Goal: Check status: Check status

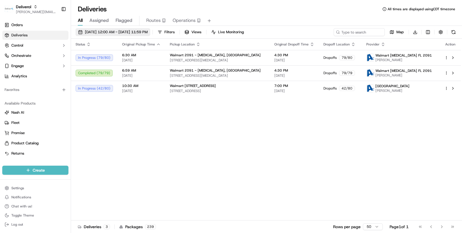
click at [148, 32] on span "[DATE] 12:00 AM - [DATE] 11:59 PM" at bounding box center [116, 32] width 63 height 5
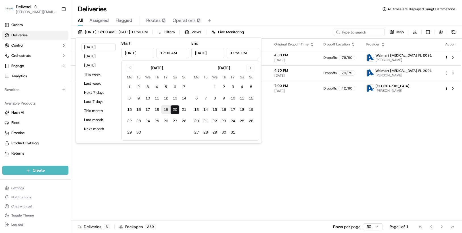
click at [164, 109] on button "19" at bounding box center [165, 109] width 9 height 9
type input "[DATE]"
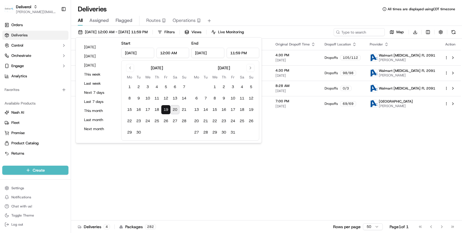
click at [314, 143] on div "Status Original Pickup Time Pickup Location Original Dropoff Time Dropoff Locat…" at bounding box center [266, 130] width 390 height 182
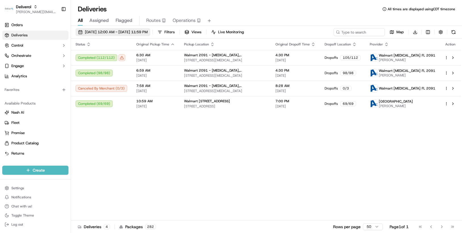
click at [150, 32] on button "[DATE] 12:00 AM - [DATE] 11:59 PM" at bounding box center [113, 32] width 75 height 8
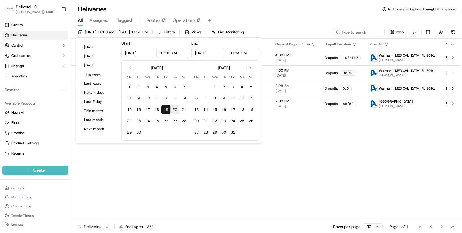
click at [176, 110] on button "20" at bounding box center [174, 109] width 9 height 9
type input "[DATE]"
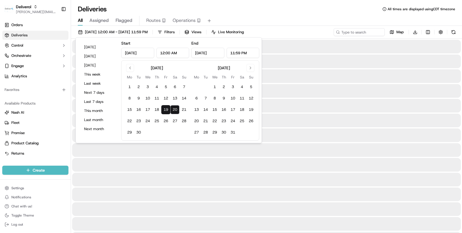
click at [176, 109] on button "20" at bounding box center [174, 109] width 9 height 9
type input "[DATE]"
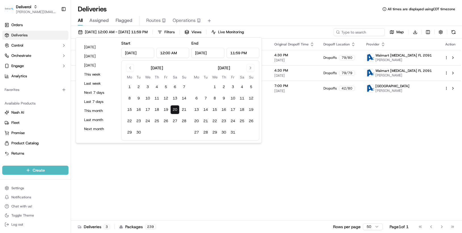
click at [413, 120] on div "Status Original Pickup Time Pickup Location Original Dropoff Time Dropoff Locat…" at bounding box center [266, 130] width 390 height 182
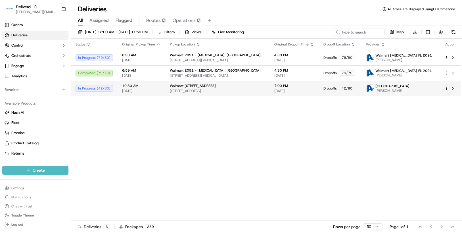
click at [446, 87] on html "Deliverol [PERSON_NAME][EMAIL_ADDRESS][PERSON_NAME][DOMAIN_NAME] Toggle Sidebar…" at bounding box center [231, 116] width 462 height 233
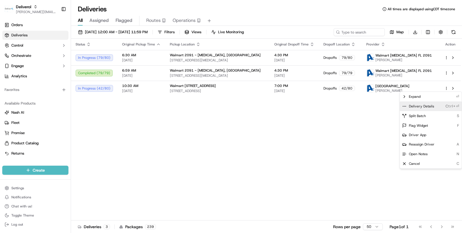
click at [429, 106] on span "Delivery Details" at bounding box center [421, 106] width 25 height 5
click at [447, 57] on html "Deliverol [PERSON_NAME][EMAIL_ADDRESS][PERSON_NAME][DOMAIN_NAME] Toggle Sidebar…" at bounding box center [231, 116] width 462 height 233
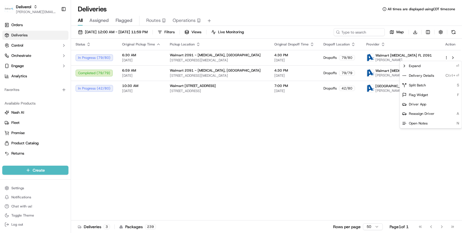
click at [447, 57] on html "Deliverol [PERSON_NAME][EMAIL_ADDRESS][PERSON_NAME][DOMAIN_NAME] Toggle Sidebar…" at bounding box center [231, 116] width 462 height 233
click at [433, 76] on div "Delivery Details Ctrl+⏎" at bounding box center [431, 76] width 62 height 10
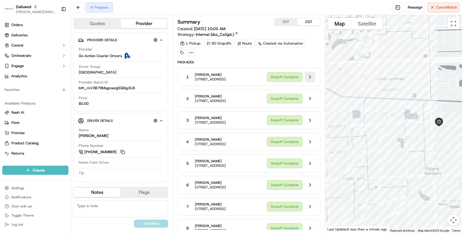
click at [311, 79] on button at bounding box center [310, 77] width 11 height 11
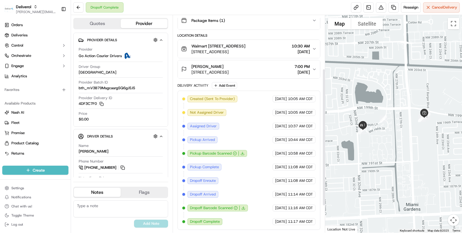
scroll to position [127, 0]
click at [80, 7] on button at bounding box center [78, 7] width 10 height 10
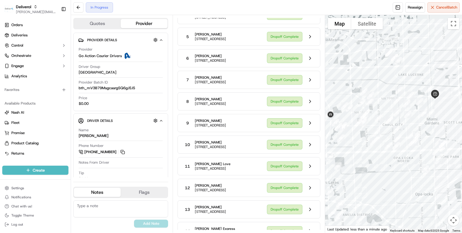
drag, startPoint x: 414, startPoint y: 106, endPoint x: 424, endPoint y: 47, distance: 59.9
click at [424, 47] on div at bounding box center [393, 124] width 137 height 218
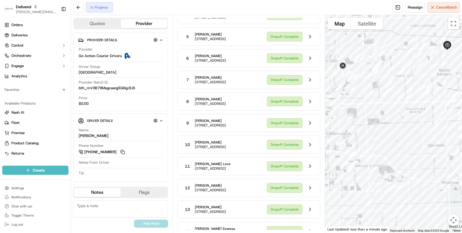
drag, startPoint x: 374, startPoint y: 190, endPoint x: 382, endPoint y: 126, distance: 64.7
click at [384, 134] on div at bounding box center [393, 124] width 137 height 218
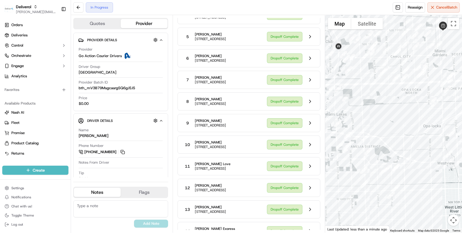
click at [381, 126] on div at bounding box center [393, 124] width 137 height 218
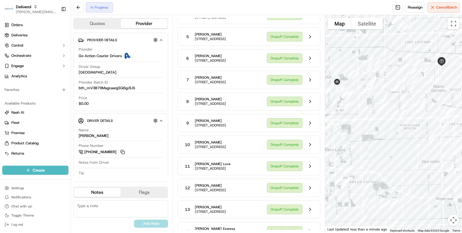
drag, startPoint x: 381, startPoint y: 126, endPoint x: 380, endPoint y: 162, distance: 36.1
click at [380, 162] on div at bounding box center [393, 124] width 137 height 218
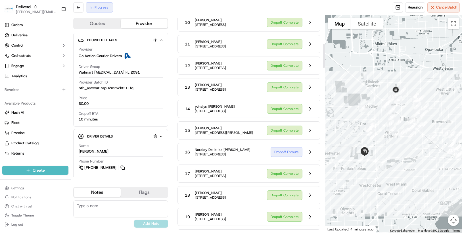
scroll to position [256, 0]
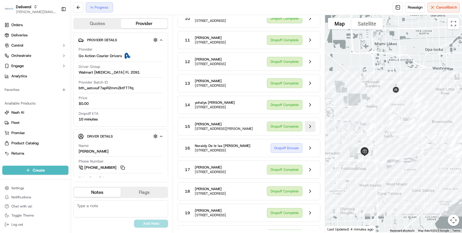
click at [308, 132] on button at bounding box center [310, 126] width 11 height 11
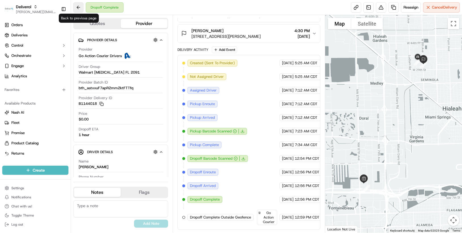
click at [79, 9] on button at bounding box center [78, 7] width 10 height 10
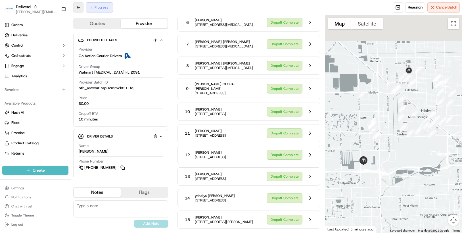
scroll to position [256, 0]
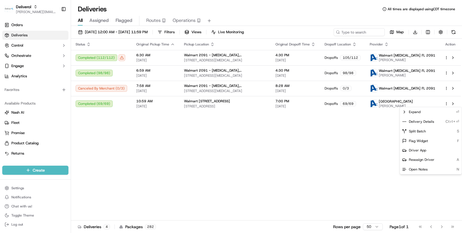
click at [145, 132] on html "Deliverol chris.sexton@deliverol.com Toggle Sidebar Orders Deliveries Control O…" at bounding box center [231, 116] width 462 height 233
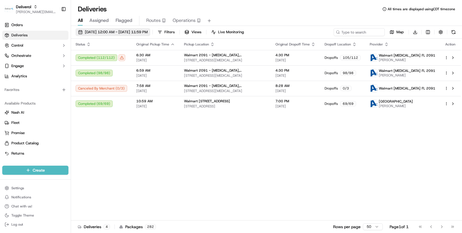
click at [150, 32] on button "[DATE] 12:00 AM - [DATE] 11:59 PM" at bounding box center [113, 32] width 75 height 8
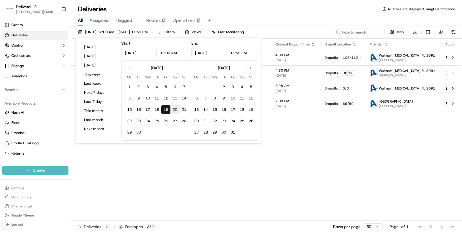
click at [176, 109] on button "20" at bounding box center [174, 109] width 9 height 9
type input "[DATE]"
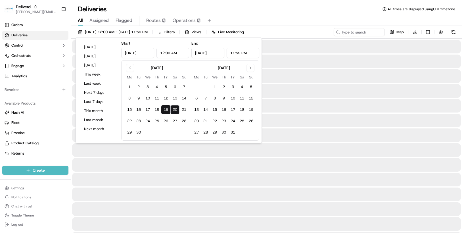
click at [174, 110] on button "20" at bounding box center [174, 109] width 9 height 9
type input "[DATE]"
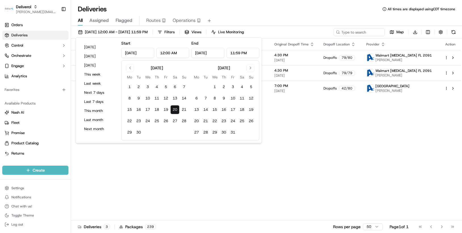
click at [271, 144] on div "Status Original Pickup Time Pickup Location Original Dropoff Time Dropoff Locat…" at bounding box center [266, 130] width 390 height 182
